Goal: Transaction & Acquisition: Purchase product/service

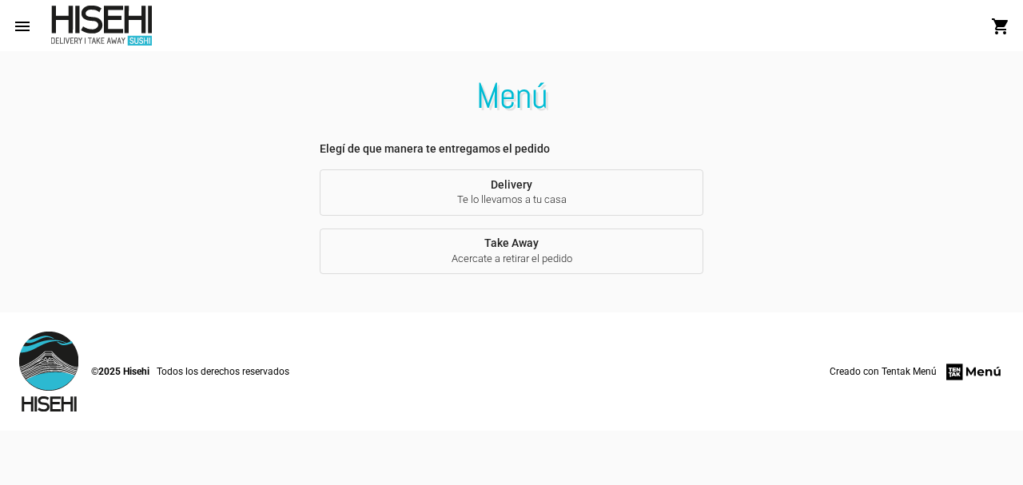
click at [519, 188] on span "Delivery Te lo llevamos a tu casa" at bounding box center [511, 193] width 358 height 30
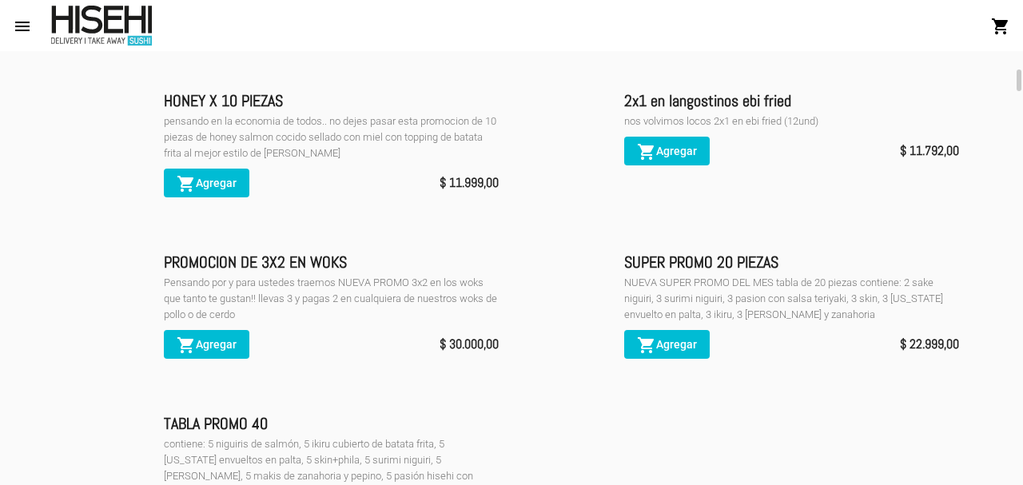
scroll to position [398, 0]
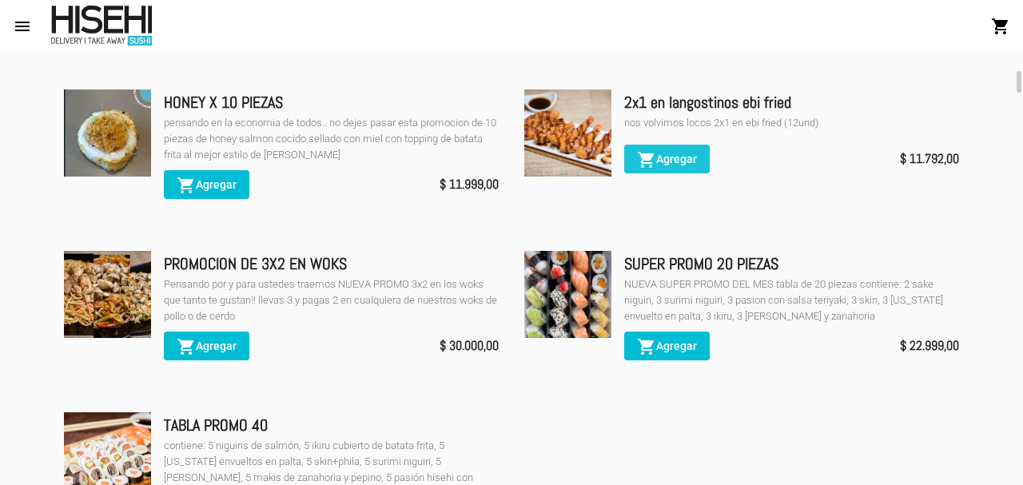
click at [667, 162] on span "shopping_cart Agregar" at bounding box center [667, 159] width 60 height 13
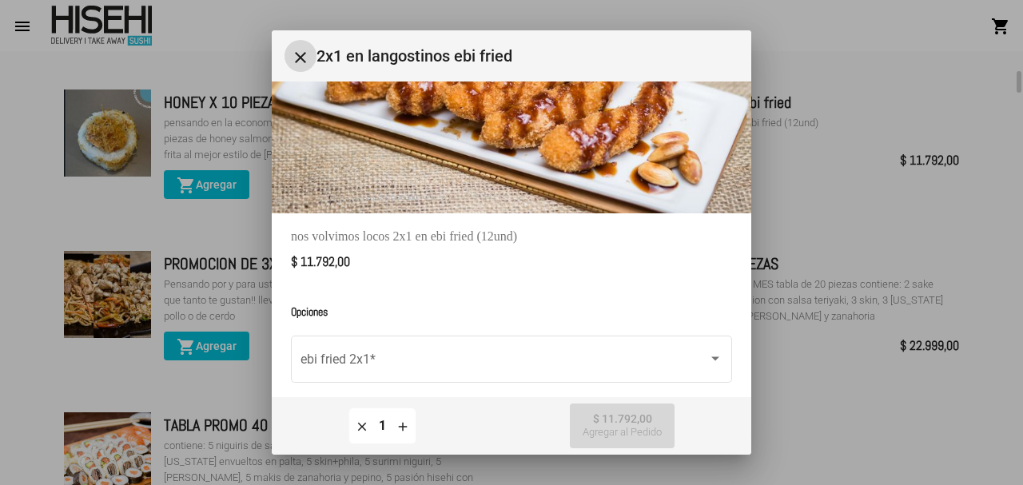
scroll to position [163, 0]
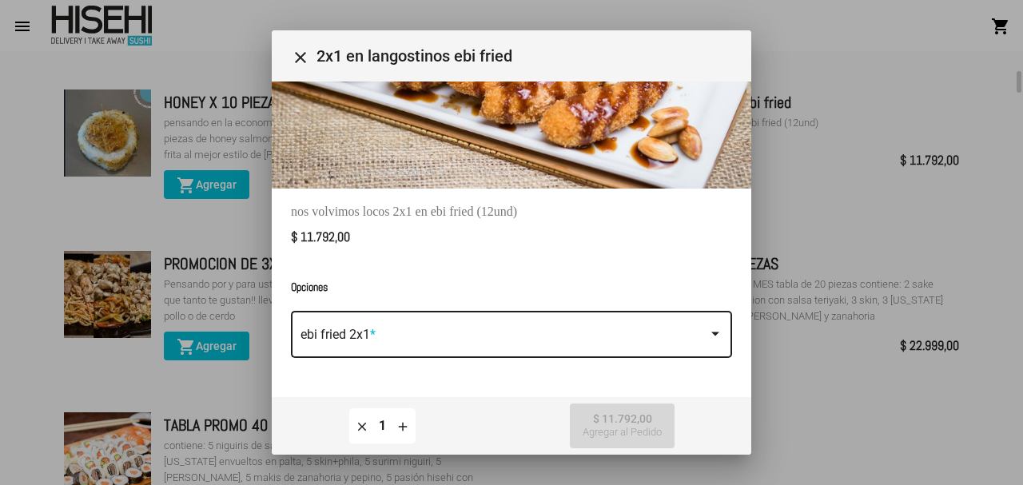
click at [365, 341] on span at bounding box center [504, 338] width 408 height 14
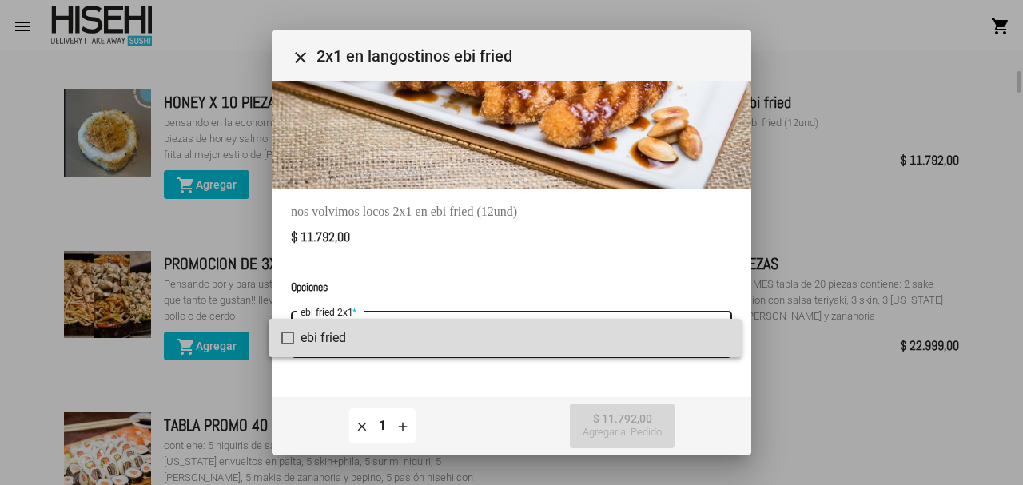
click at [290, 339] on mat-pseudo-checkbox at bounding box center [287, 338] width 13 height 13
click at [626, 426] on div at bounding box center [511, 242] width 1023 height 485
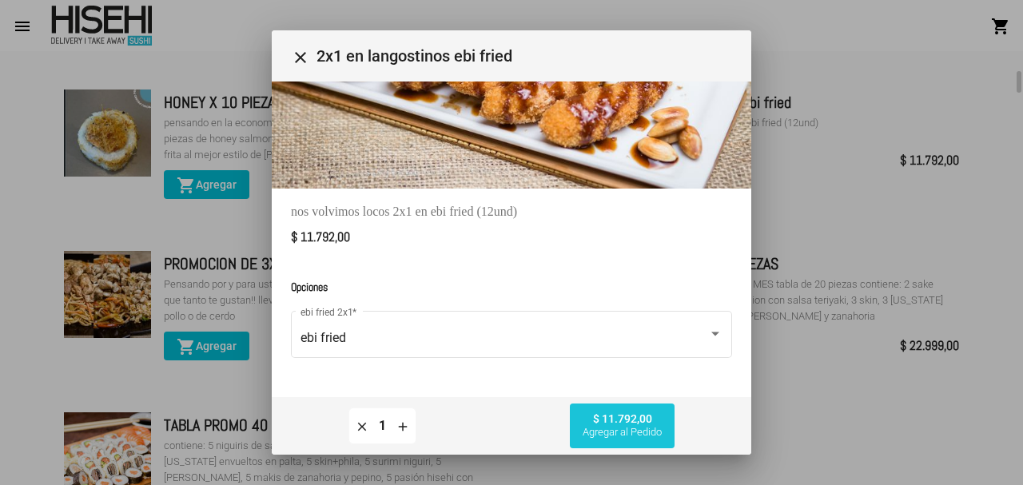
click at [622, 427] on span "Agregar al Pedido" at bounding box center [622, 432] width 79 height 13
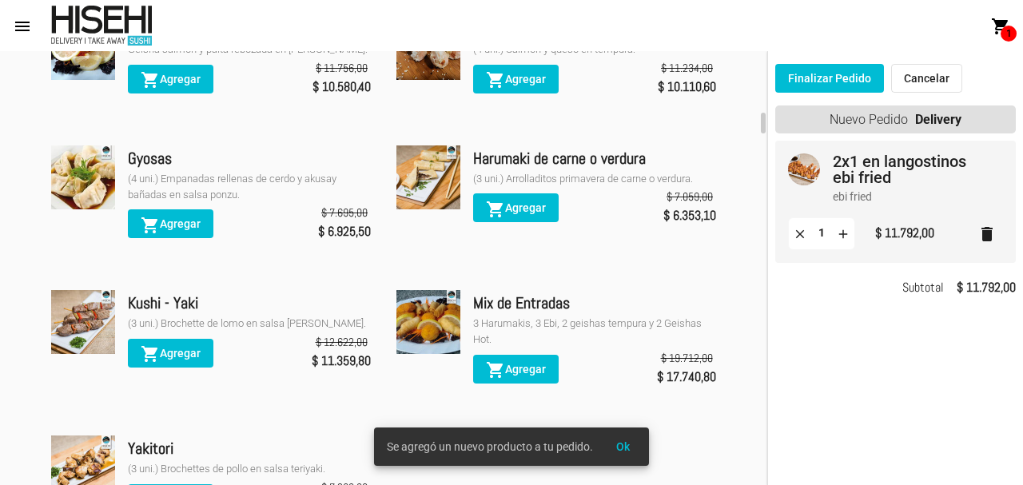
scroll to position [1306, 0]
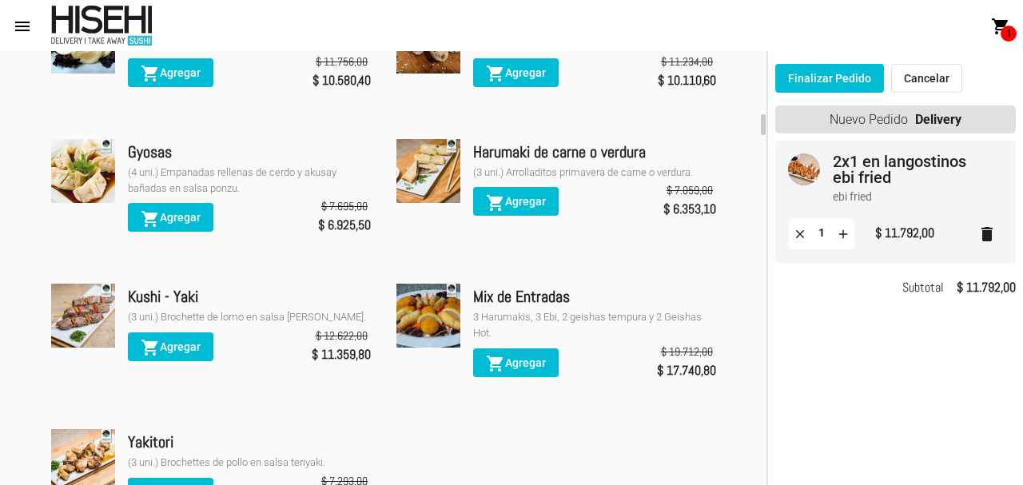
click at [538, 152] on div "Harumaki de carne o verdura" at bounding box center [594, 152] width 243 height 26
click at [514, 204] on span "shopping_cart Agregar" at bounding box center [516, 201] width 60 height 13
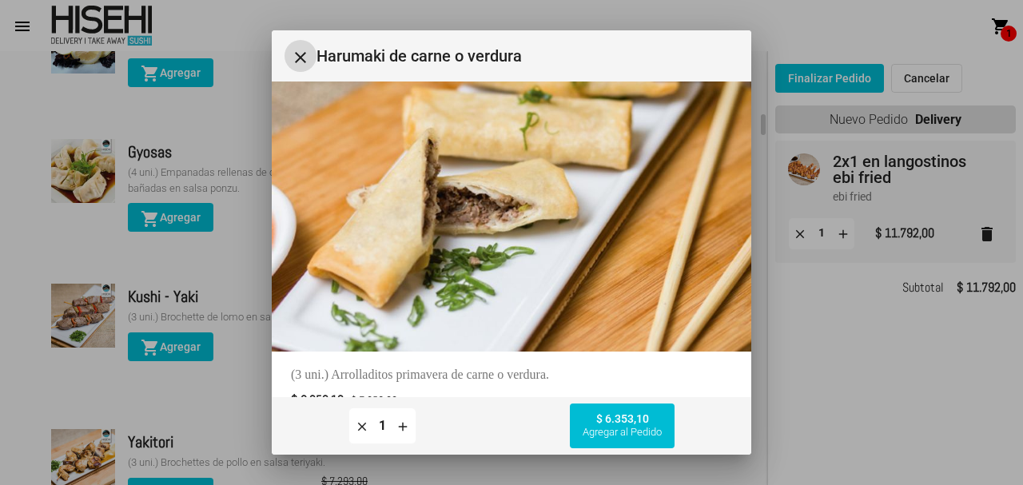
scroll to position [176, 0]
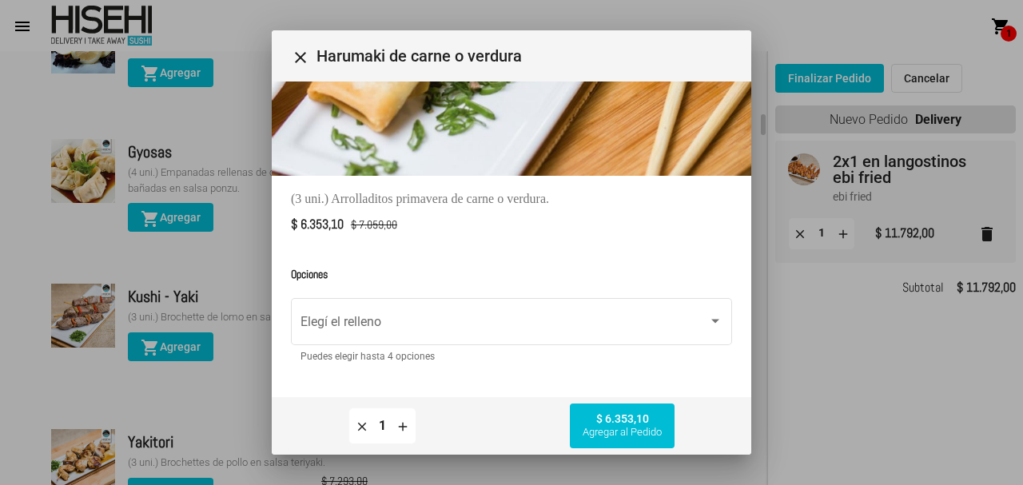
click at [372, 333] on div "Elegí el relleno" at bounding box center [511, 320] width 422 height 50
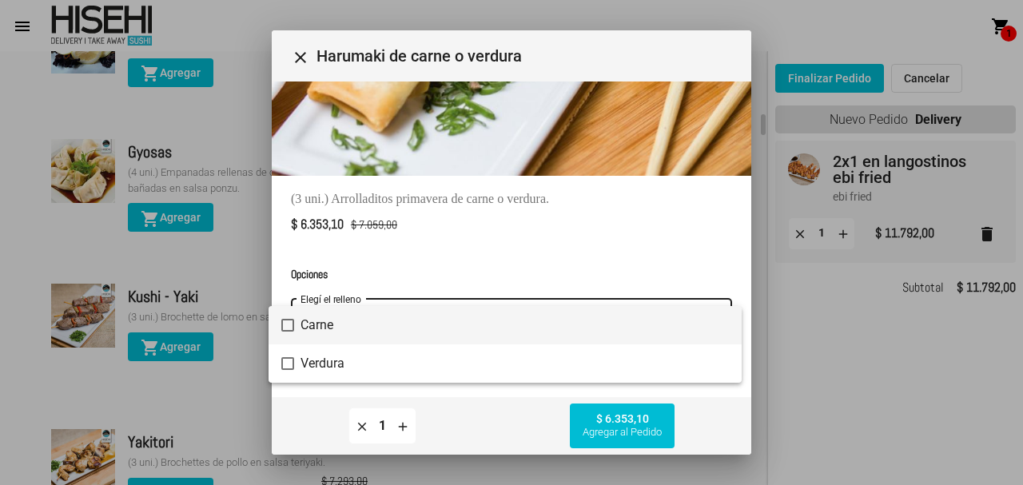
click at [289, 325] on mat-pseudo-checkbox at bounding box center [287, 325] width 13 height 13
click at [626, 426] on div at bounding box center [511, 242] width 1023 height 485
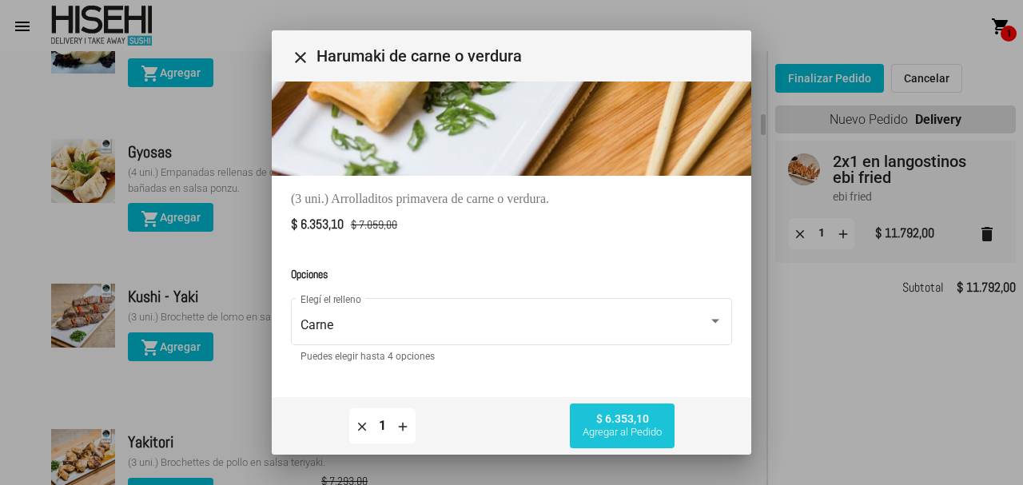
click at [626, 426] on span "Agregar al Pedido" at bounding box center [622, 432] width 79 height 13
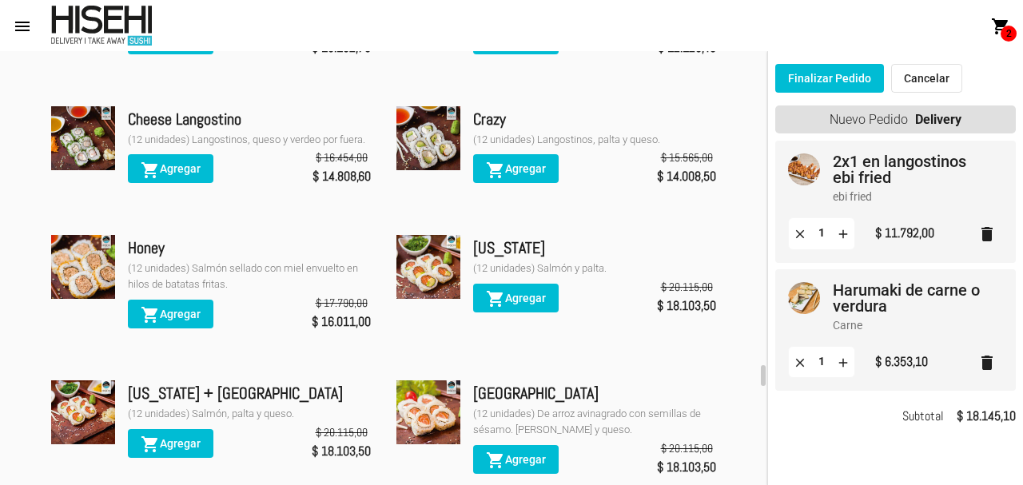
scroll to position [6342, 0]
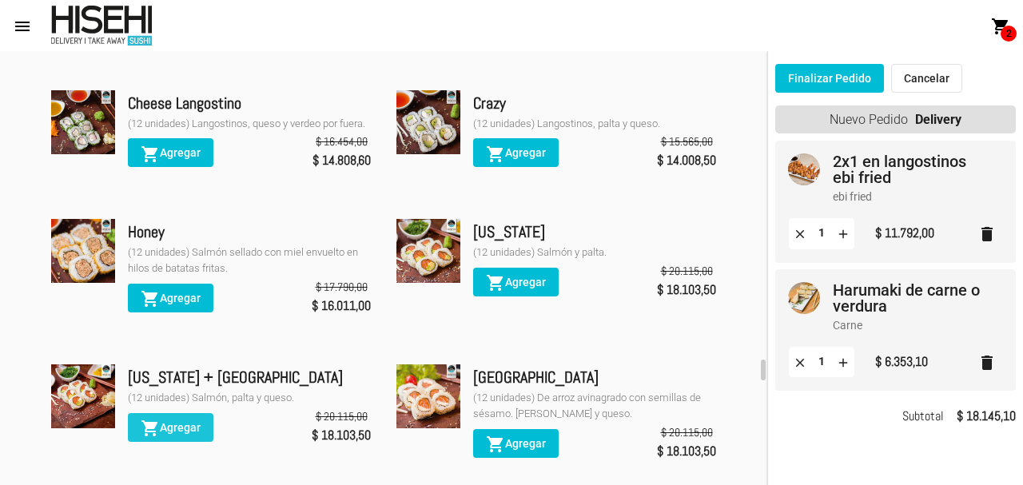
click at [166, 421] on span "shopping_cart Agregar" at bounding box center [171, 427] width 60 height 13
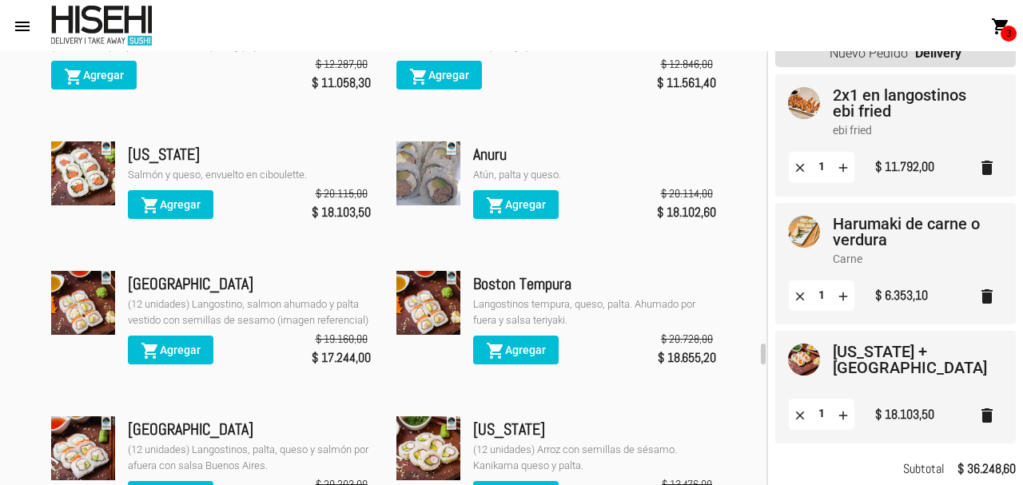
scroll to position [5880, 0]
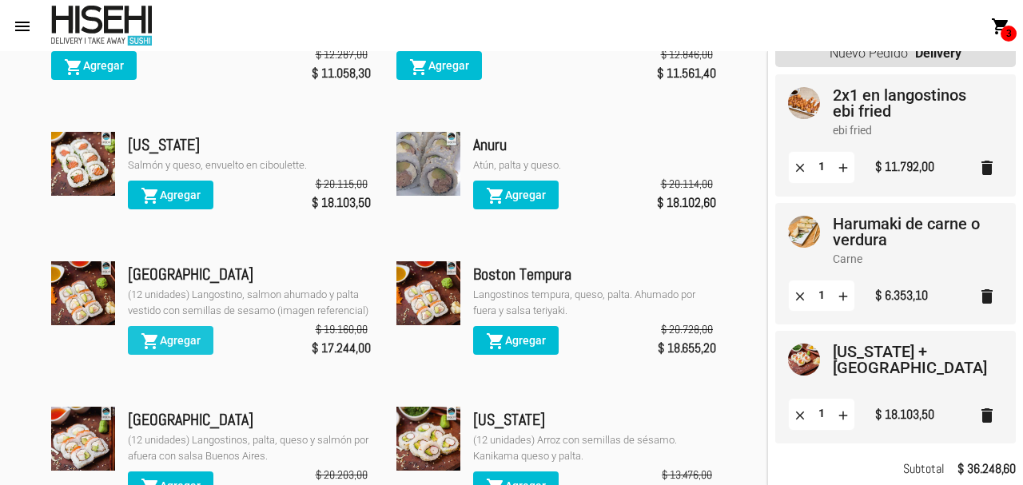
click at [165, 334] on span "shopping_cart Agregar" at bounding box center [171, 340] width 60 height 13
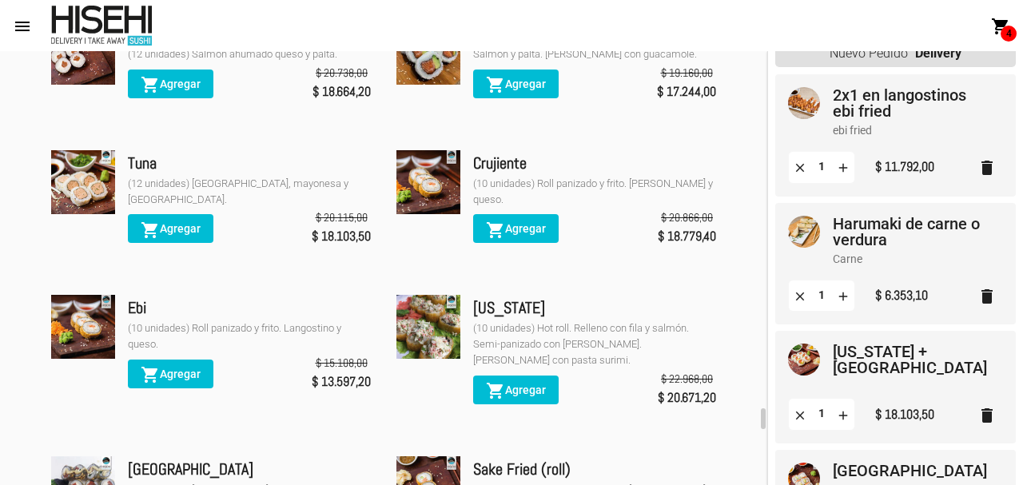
scroll to position [6863, 0]
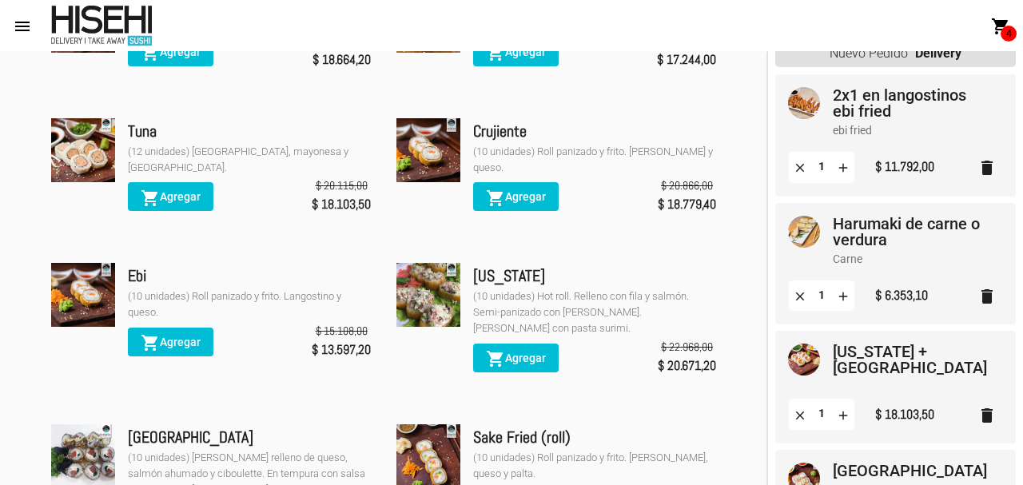
click at [185, 336] on span "shopping_cart Agregar" at bounding box center [171, 342] width 60 height 13
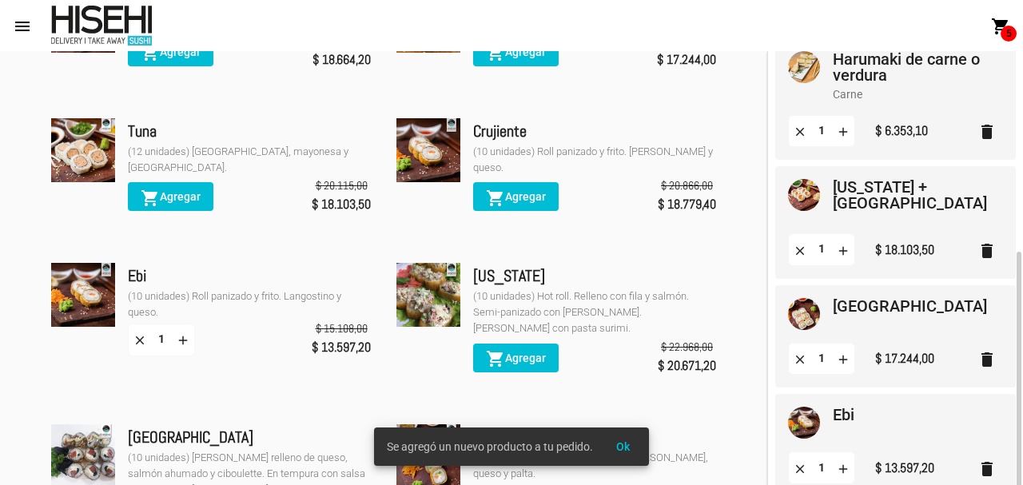
scroll to position [287, 0]
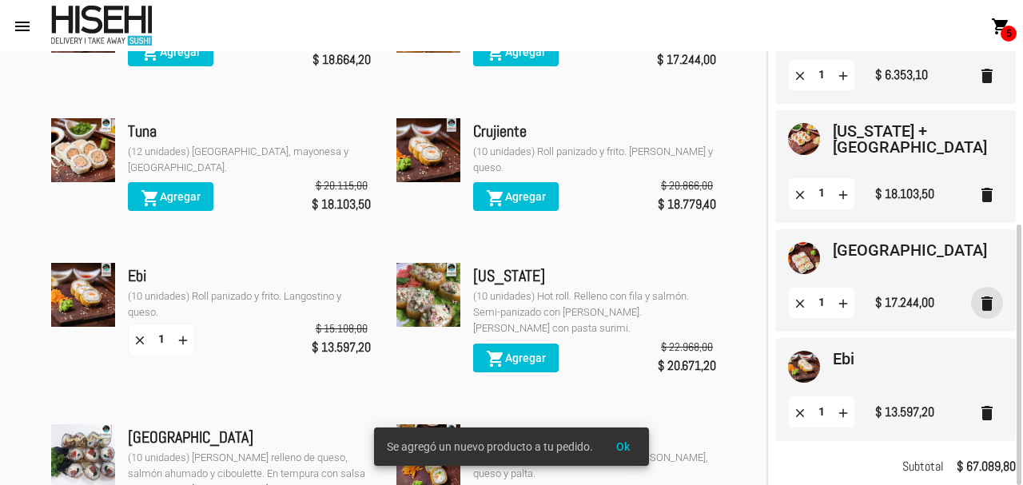
click at [986, 303] on mat-icon "delete" at bounding box center [986, 303] width 19 height 19
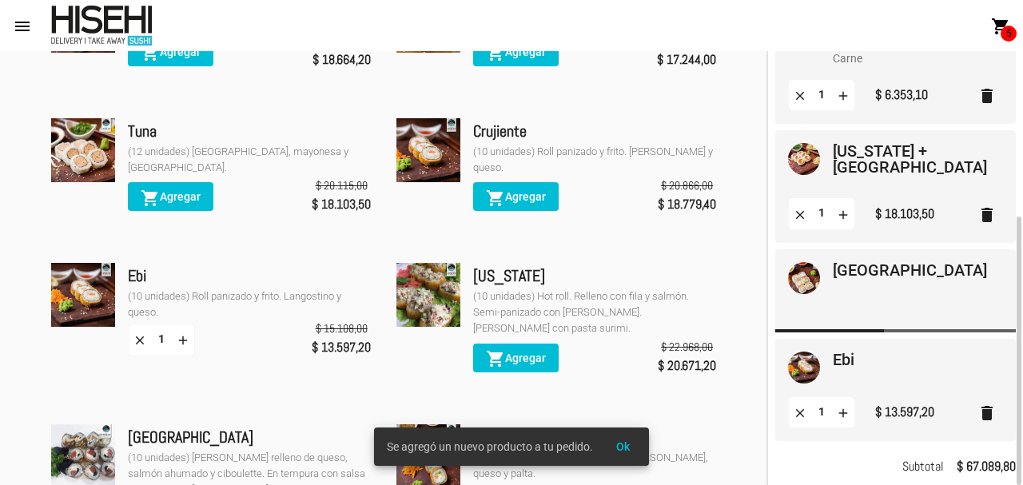
scroll to position [177, 0]
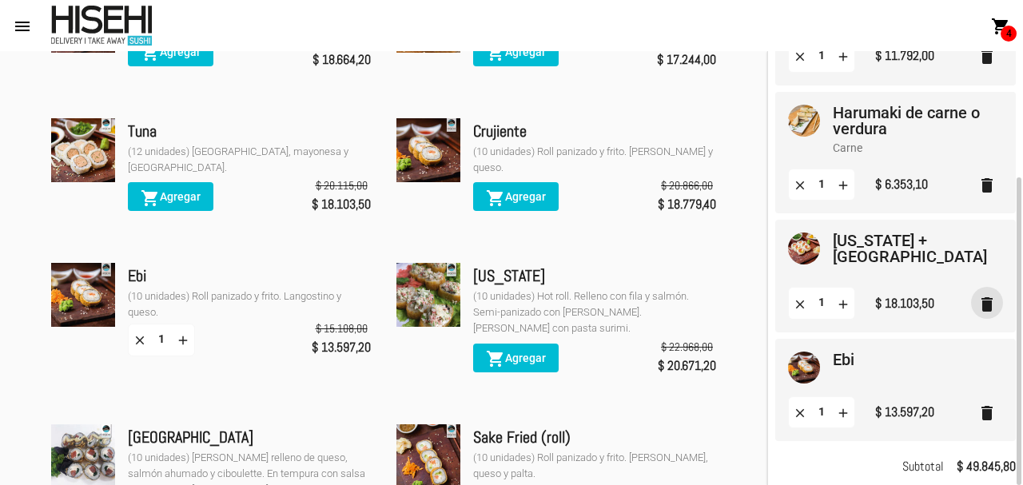
click at [985, 303] on mat-icon "delete" at bounding box center [986, 304] width 19 height 19
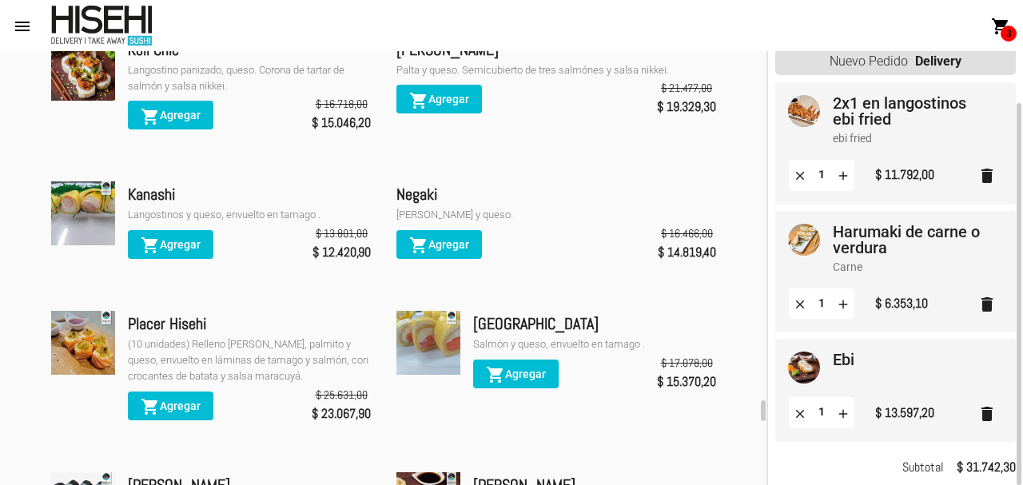
scroll to position [7539, 0]
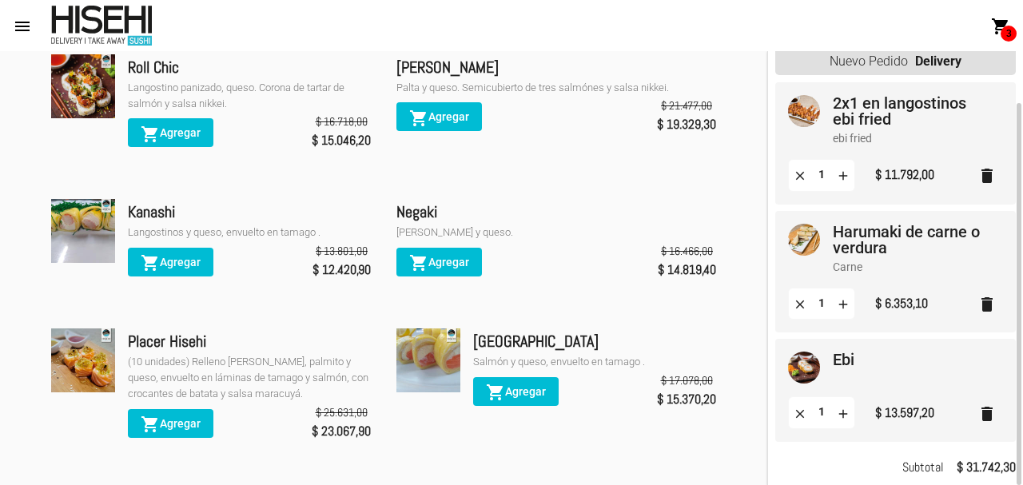
click at [992, 415] on mat-icon "delete" at bounding box center [986, 413] width 19 height 19
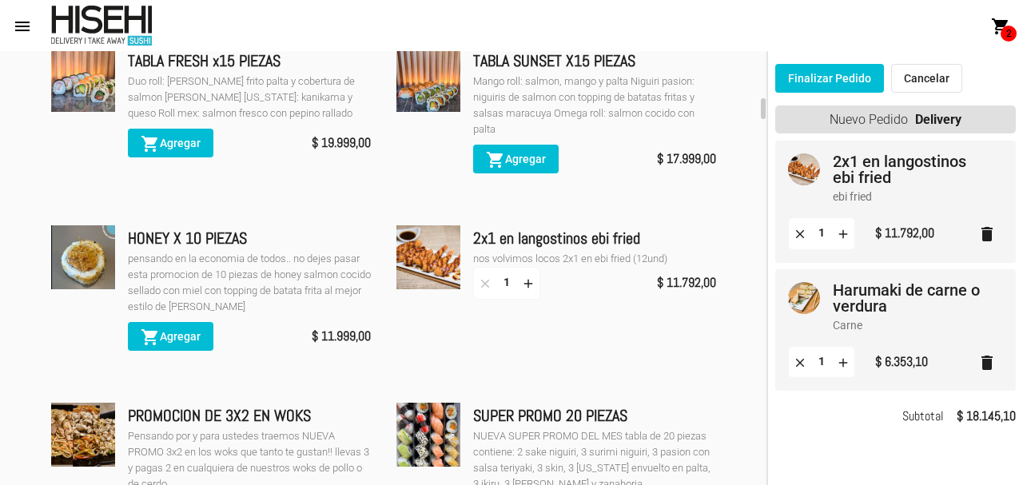
scroll to position [360, 0]
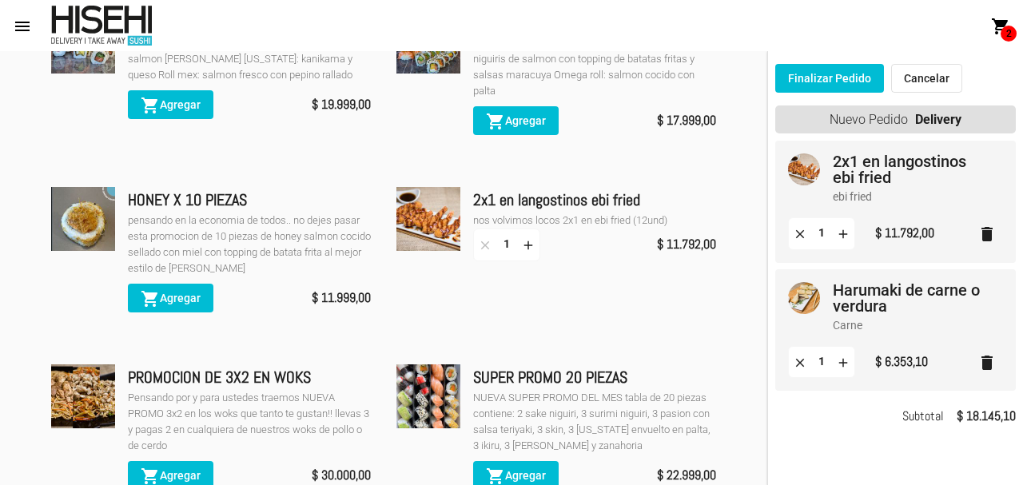
click at [839, 85] on button "Finalizar Pedido" at bounding box center [829, 78] width 109 height 29
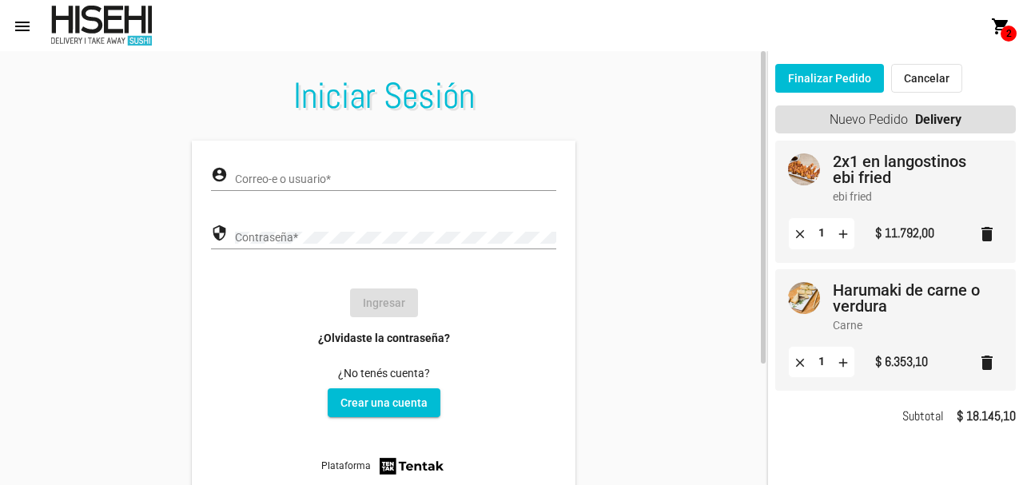
type input "[EMAIL_ADDRESS][DOMAIN_NAME]"
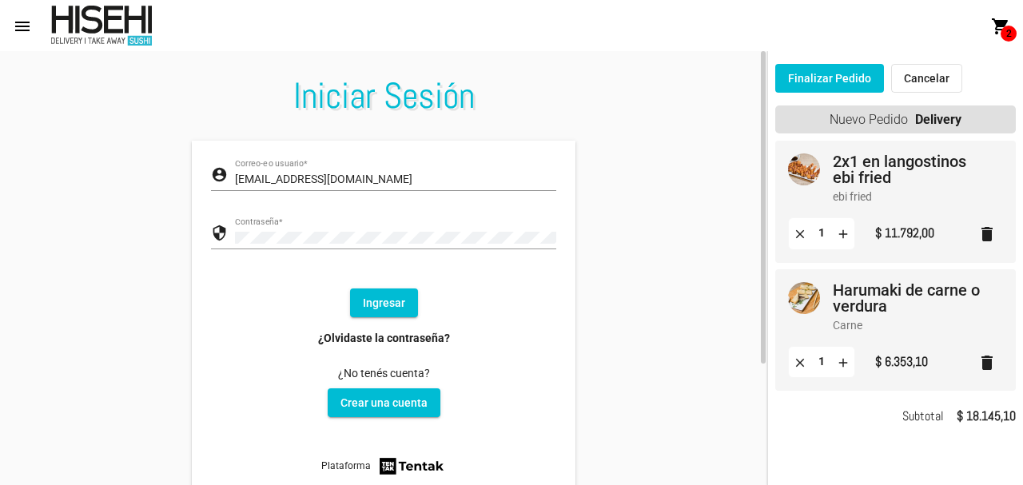
click at [381, 296] on button "Ingresar" at bounding box center [384, 302] width 68 height 29
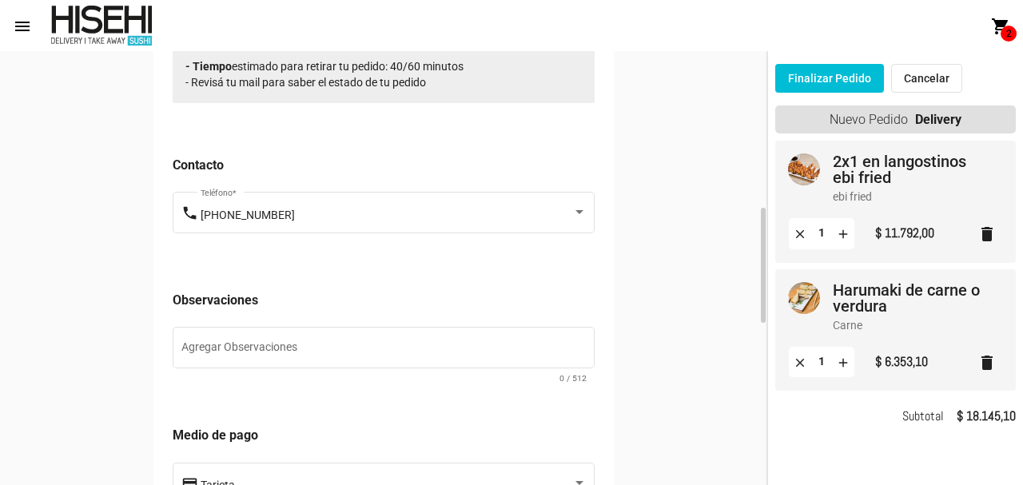
scroll to position [858, 0]
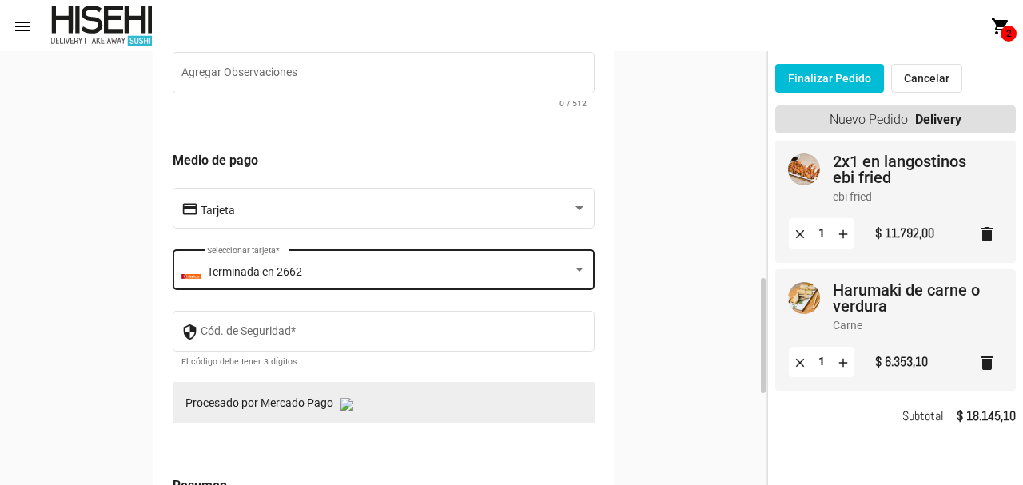
click at [350, 270] on div "Terminada en 2662" at bounding box center [389, 272] width 364 height 13
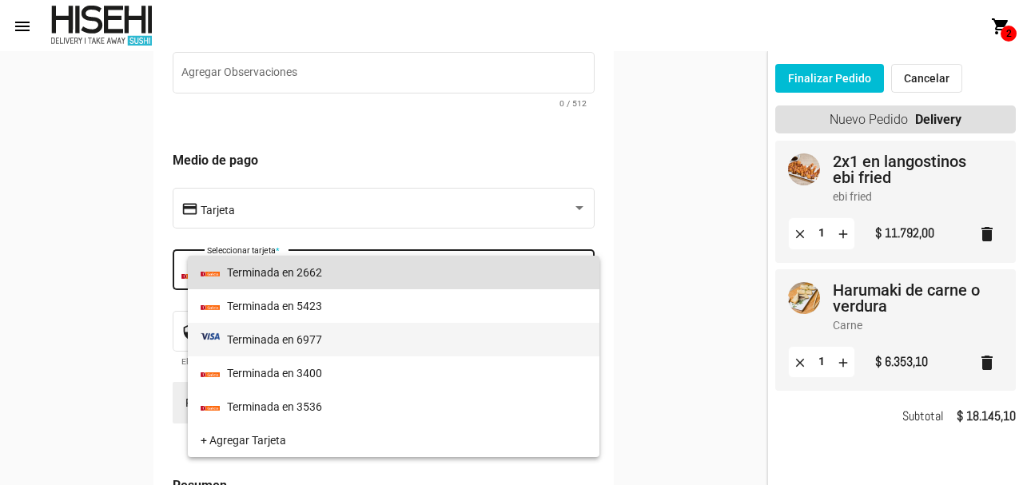
click at [332, 337] on span "Terminada en 6977" at bounding box center [393, 340] width 385 height 34
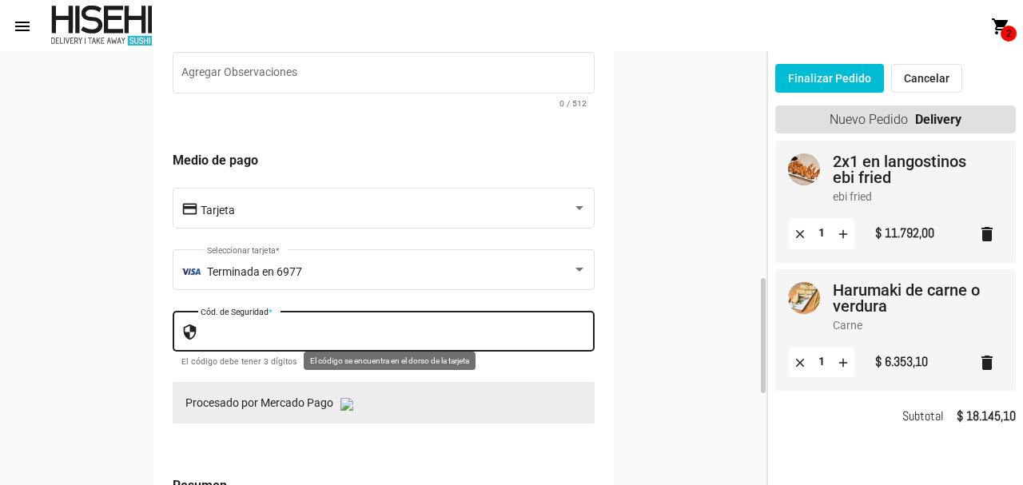
click at [332, 338] on input "Cód. de Seguridad *" at bounding box center [394, 334] width 386 height 13
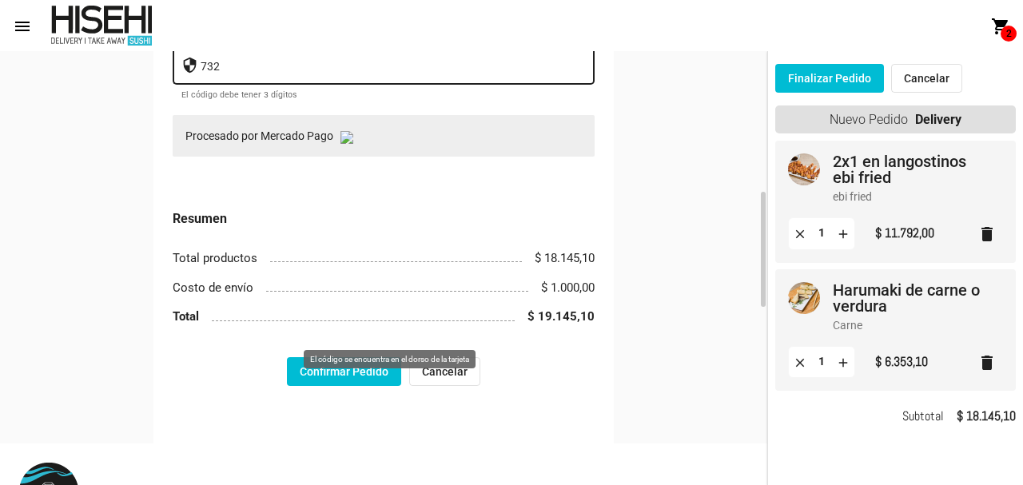
scroll to position [1127, 0]
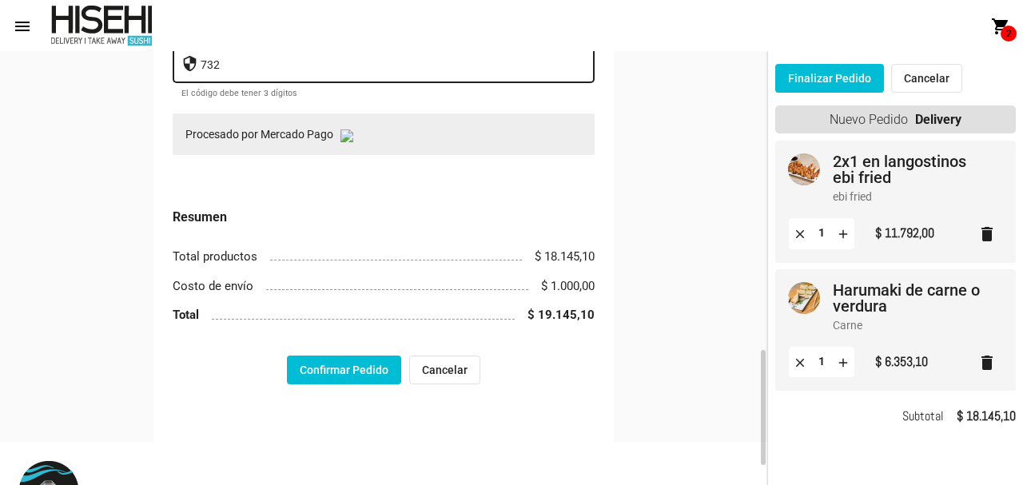
type input "732"
click at [351, 372] on button "Confirmar Pedido" at bounding box center [344, 370] width 114 height 29
